Goal: Task Accomplishment & Management: Complete application form

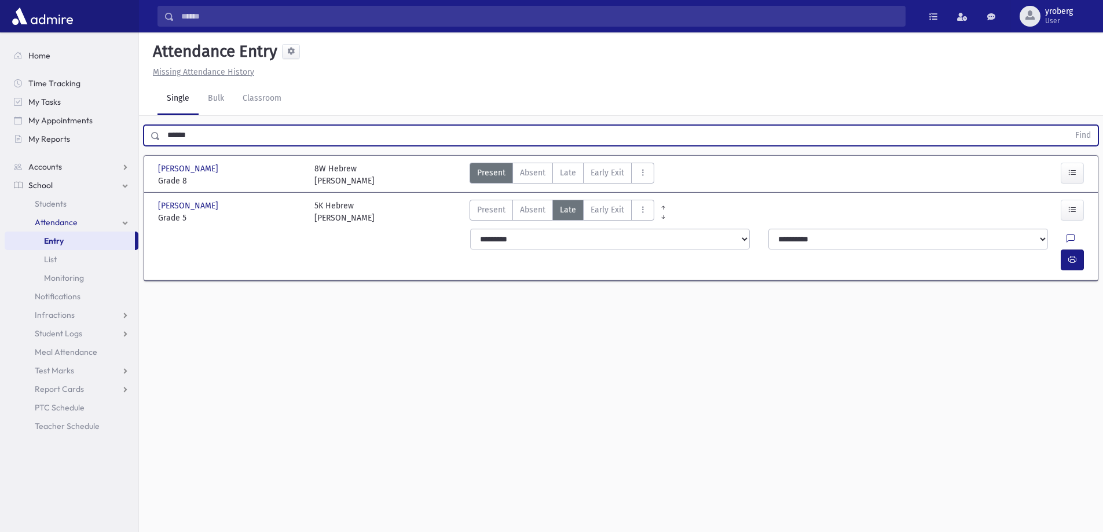
type input "******"
click at [1068, 126] on button "Find" at bounding box center [1083, 136] width 30 height 20
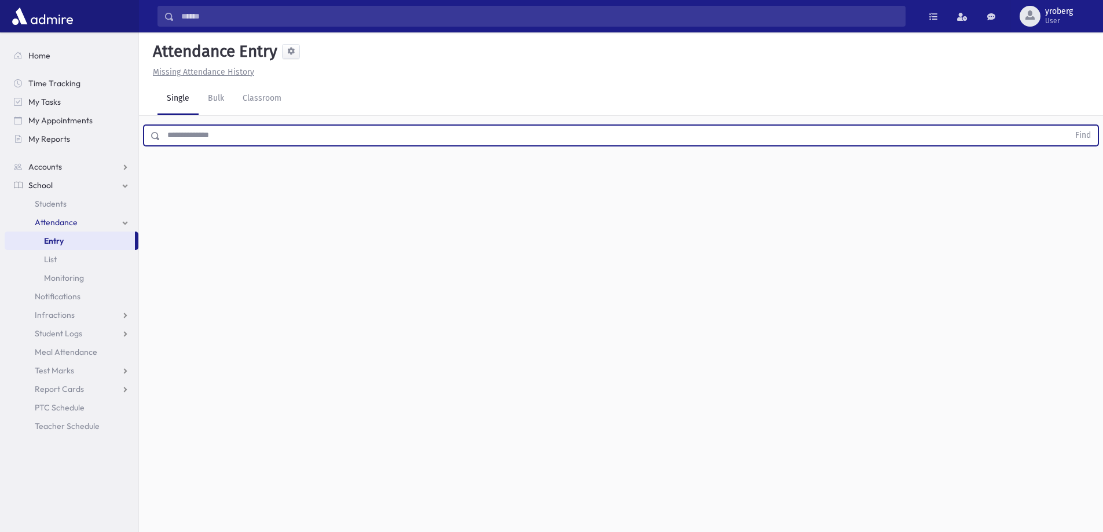
click at [215, 136] on input "text" at bounding box center [614, 135] width 908 height 21
click at [1068, 126] on button "Find" at bounding box center [1083, 136] width 30 height 20
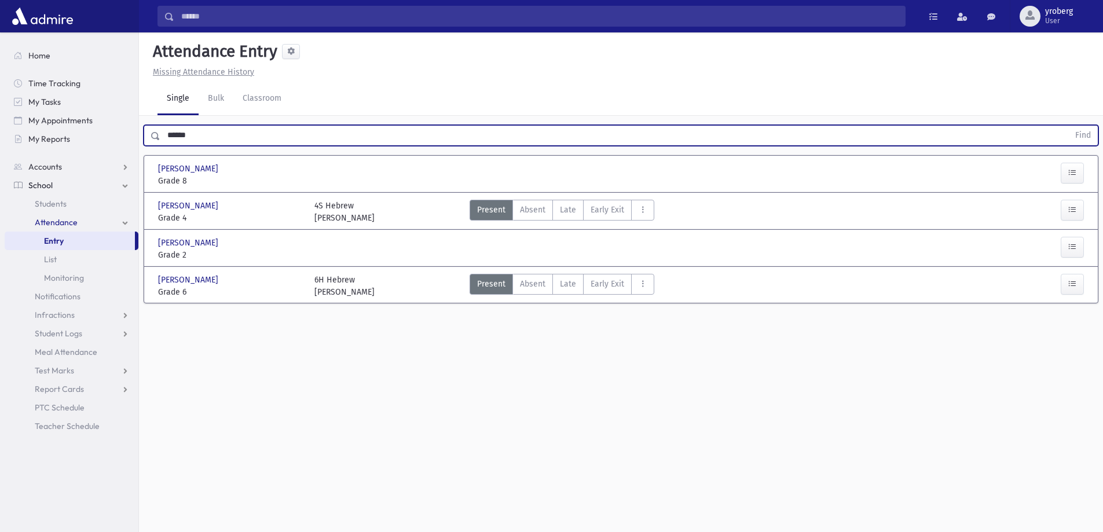
click at [221, 141] on input "******" at bounding box center [614, 135] width 908 height 21
click at [1068, 126] on button "Find" at bounding box center [1083, 136] width 30 height 20
type input "*"
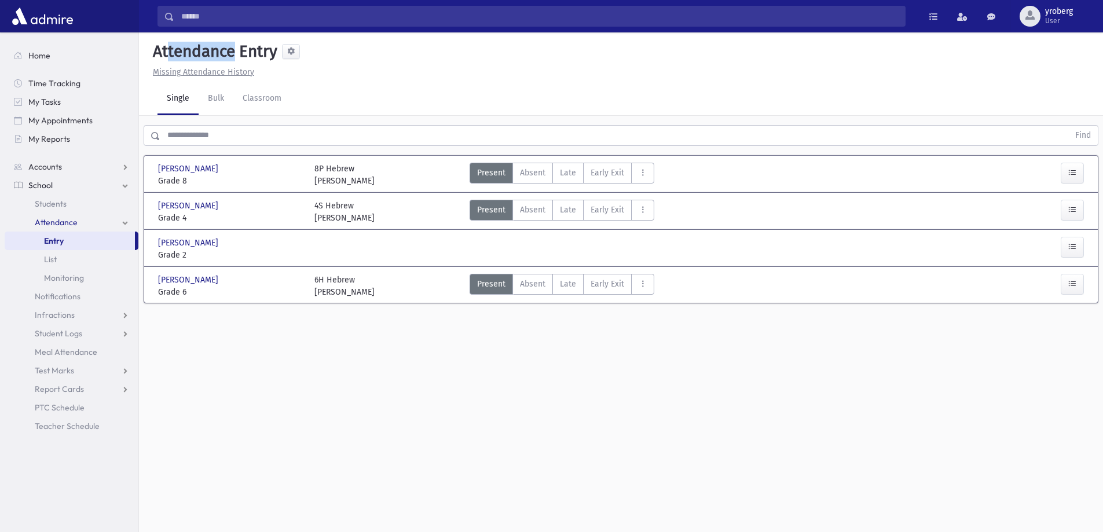
drag, startPoint x: 159, startPoint y: 54, endPoint x: 227, endPoint y: 53, distance: 68.3
click at [227, 53] on h5 "Attendance Entry" at bounding box center [212, 52] width 129 height 20
drag, startPoint x: 250, startPoint y: 52, endPoint x: 270, endPoint y: 50, distance: 20.9
click at [270, 50] on h5 "Attendance Entry" at bounding box center [212, 52] width 129 height 20
click at [316, 53] on div "Attendance Entry" at bounding box center [620, 54] width 945 height 24
